Goal: Information Seeking & Learning: Learn about a topic

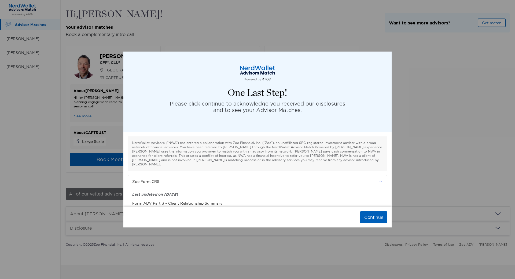
click at [160, 178] on span "Zoe Form CRS" at bounding box center [253, 181] width 243 height 6
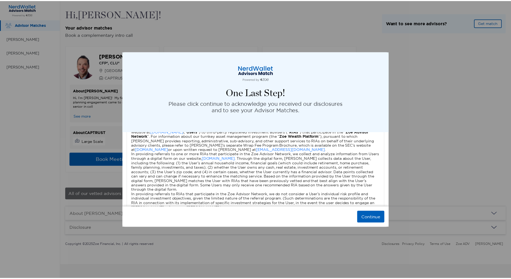
scroll to position [429, 0]
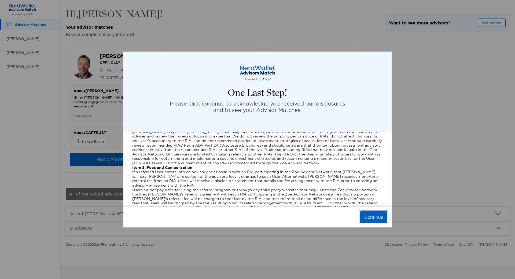
click at [375, 219] on button "Continue" at bounding box center [373, 217] width 27 height 12
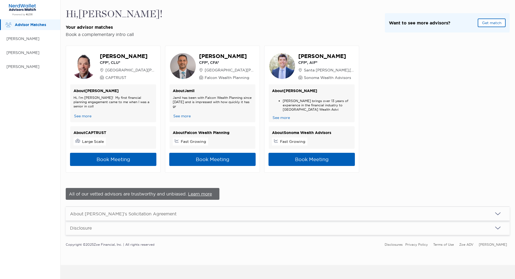
click at [135, 216] on div "About [PERSON_NAME]'s Solicitation Agreement" at bounding box center [123, 213] width 106 height 5
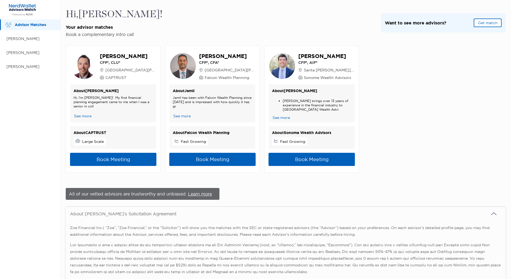
click at [135, 216] on div "About [PERSON_NAME]'s Solicitation Agreement" at bounding box center [123, 213] width 106 height 5
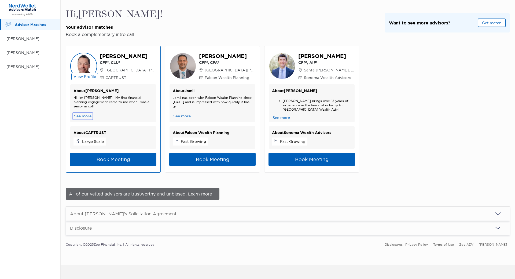
click at [85, 117] on button "See more" at bounding box center [82, 116] width 18 height 6
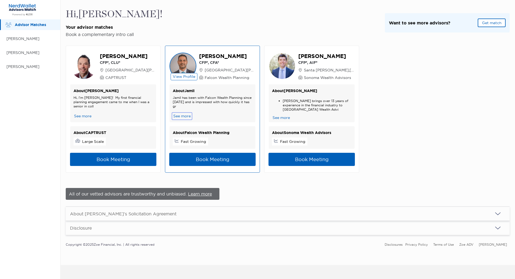
click at [183, 115] on button "See more" at bounding box center [182, 116] width 18 height 6
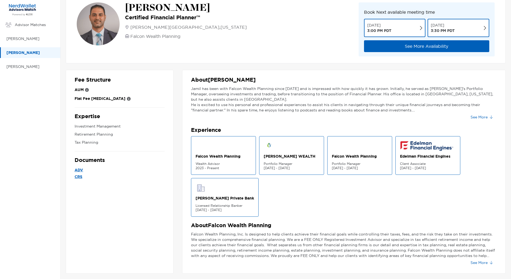
scroll to position [16, 0]
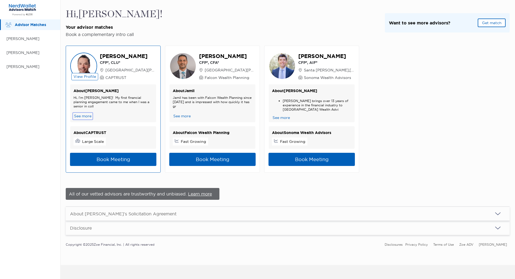
click at [82, 116] on button "See more" at bounding box center [82, 116] width 18 height 6
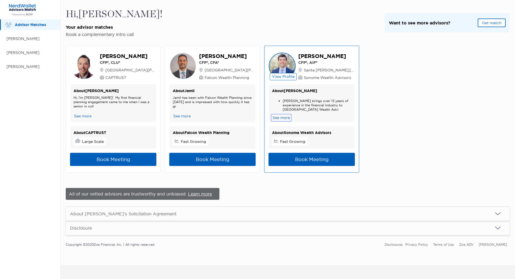
click at [279, 119] on button "See more" at bounding box center [281, 118] width 18 height 6
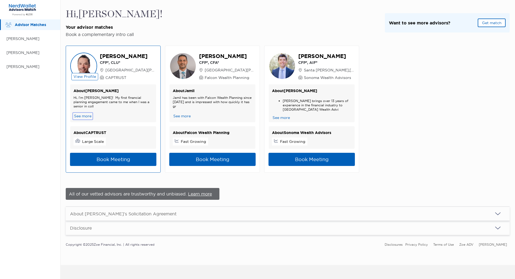
click at [84, 116] on button "See more" at bounding box center [82, 116] width 18 height 6
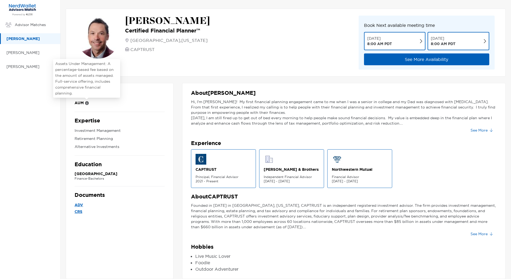
click at [87, 103] on icon at bounding box center [87, 103] width 4 height 4
